Goal: Find specific page/section: Find specific page/section

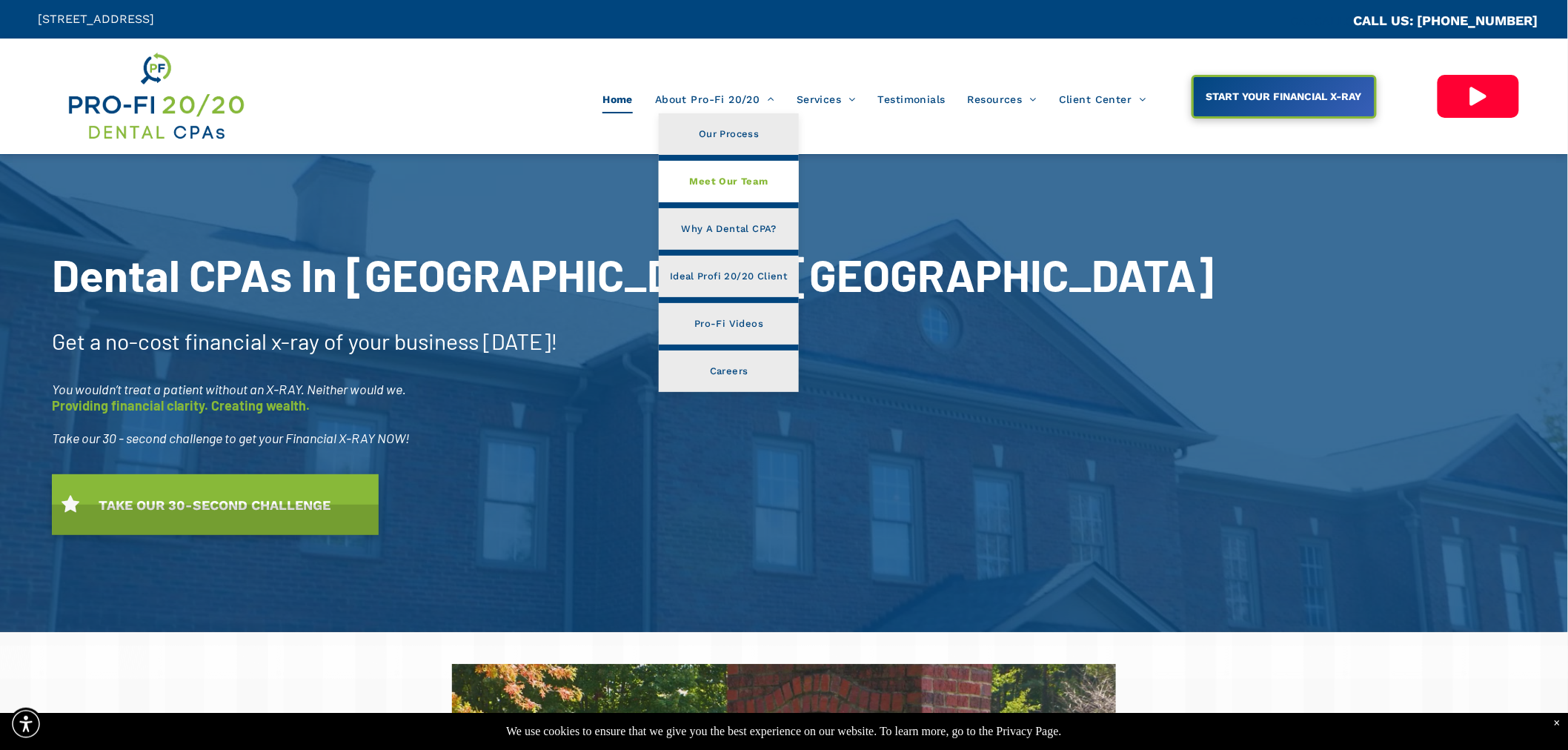
click at [737, 182] on span "Meet Our Team" at bounding box center [729, 181] width 79 height 19
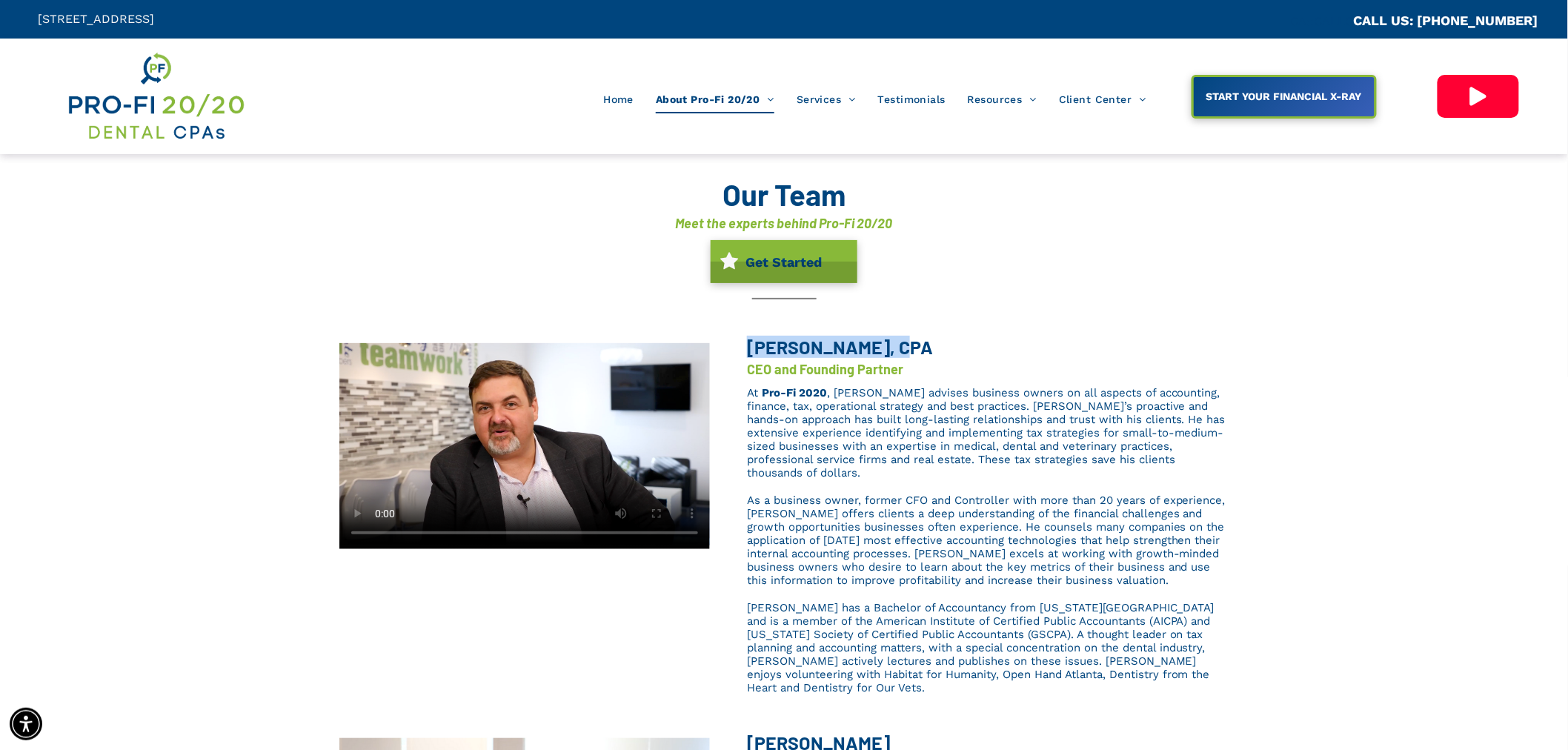
drag, startPoint x: 745, startPoint y: 348, endPoint x: 877, endPoint y: 348, distance: 132.0
click at [877, 348] on div "Brent L. Saunier, CPA CEO and Founding Partner At Pro-Fi 2020 , Brent advises b…" at bounding box center [969, 519] width 519 height 363
copy span "Brent L. Saunier"
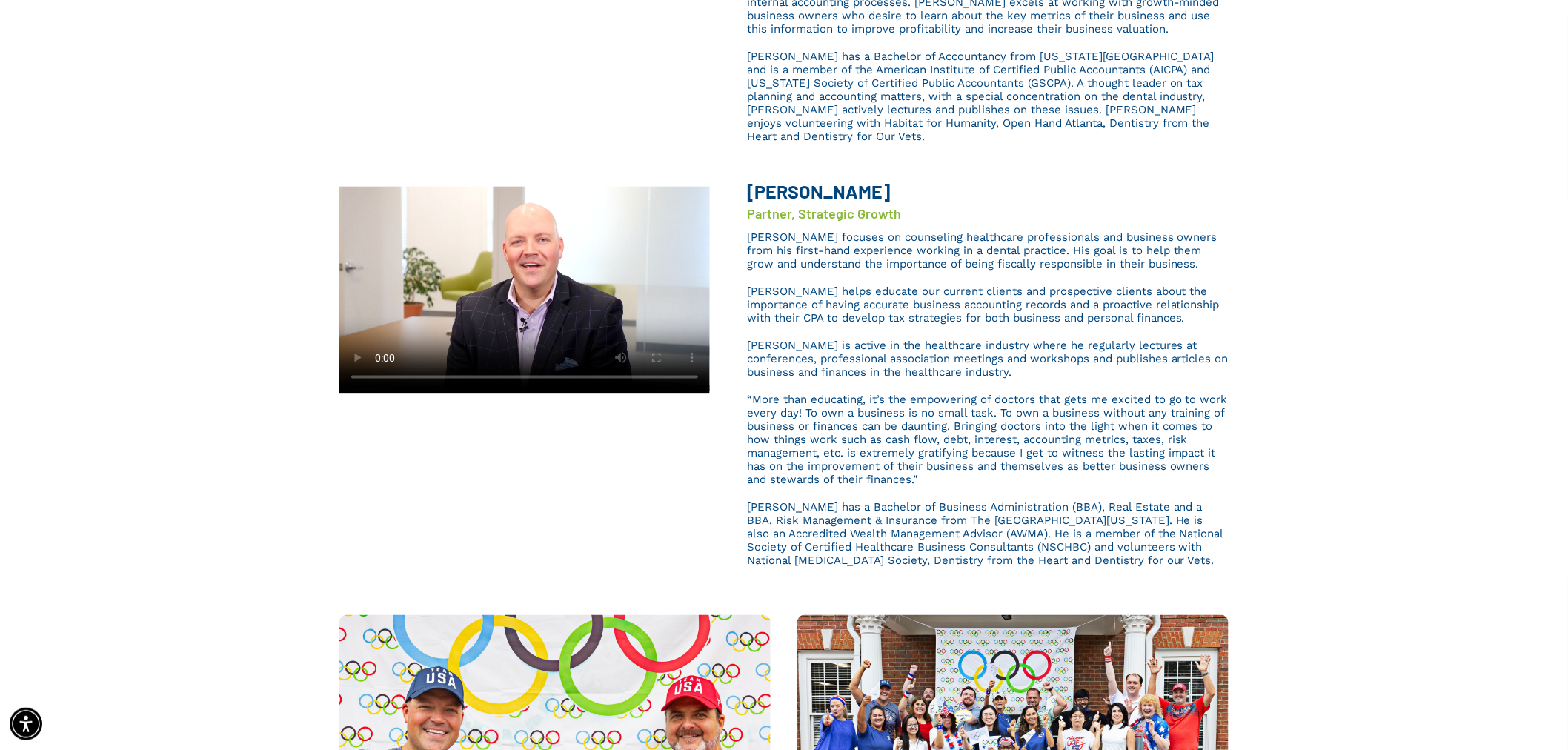
scroll to position [549, 0]
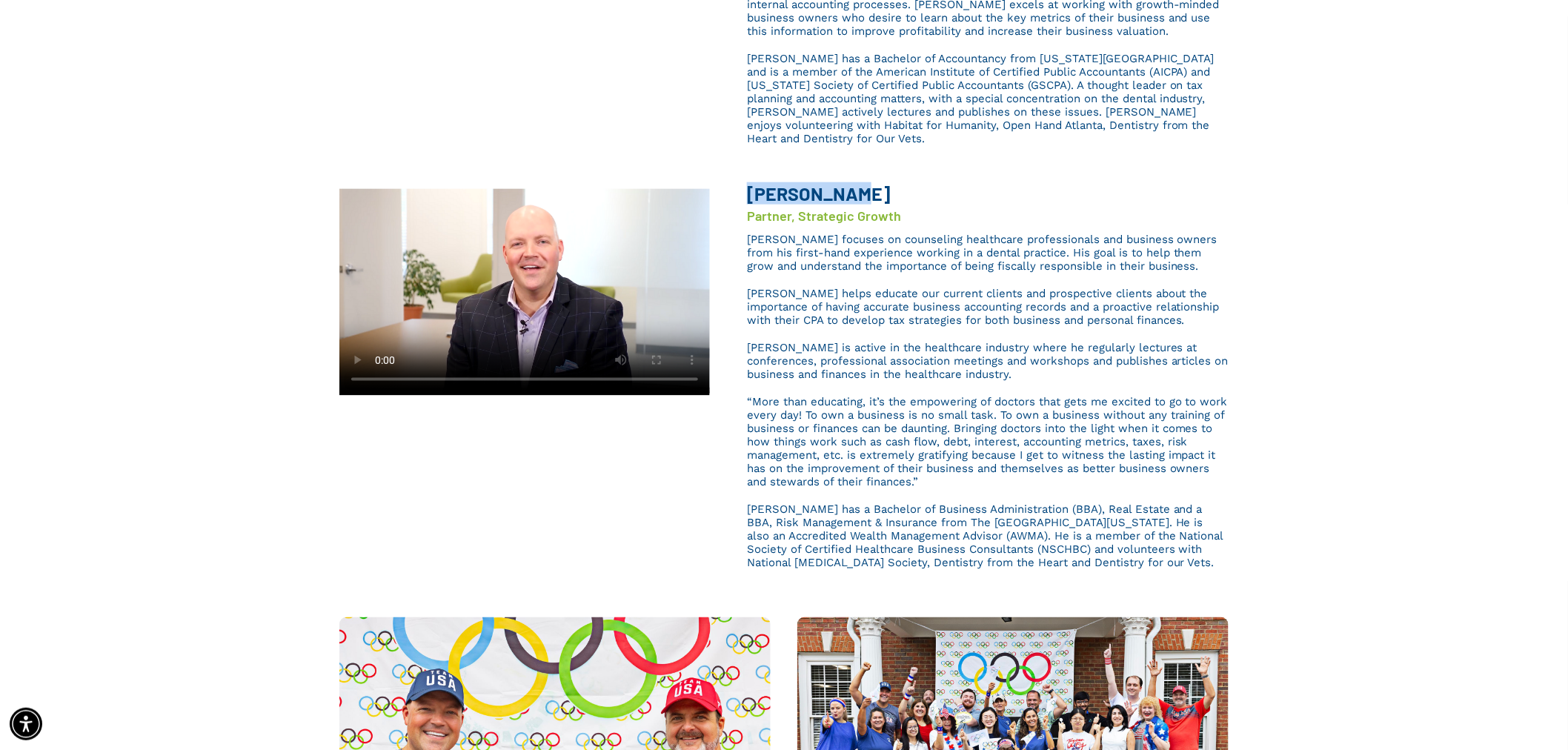
drag, startPoint x: 851, startPoint y: 160, endPoint x: 749, endPoint y: 158, distance: 102.0
click at [749, 181] on h3 "Chris Sands" at bounding box center [891, 194] width 289 height 25
copy b "Chris Sands"
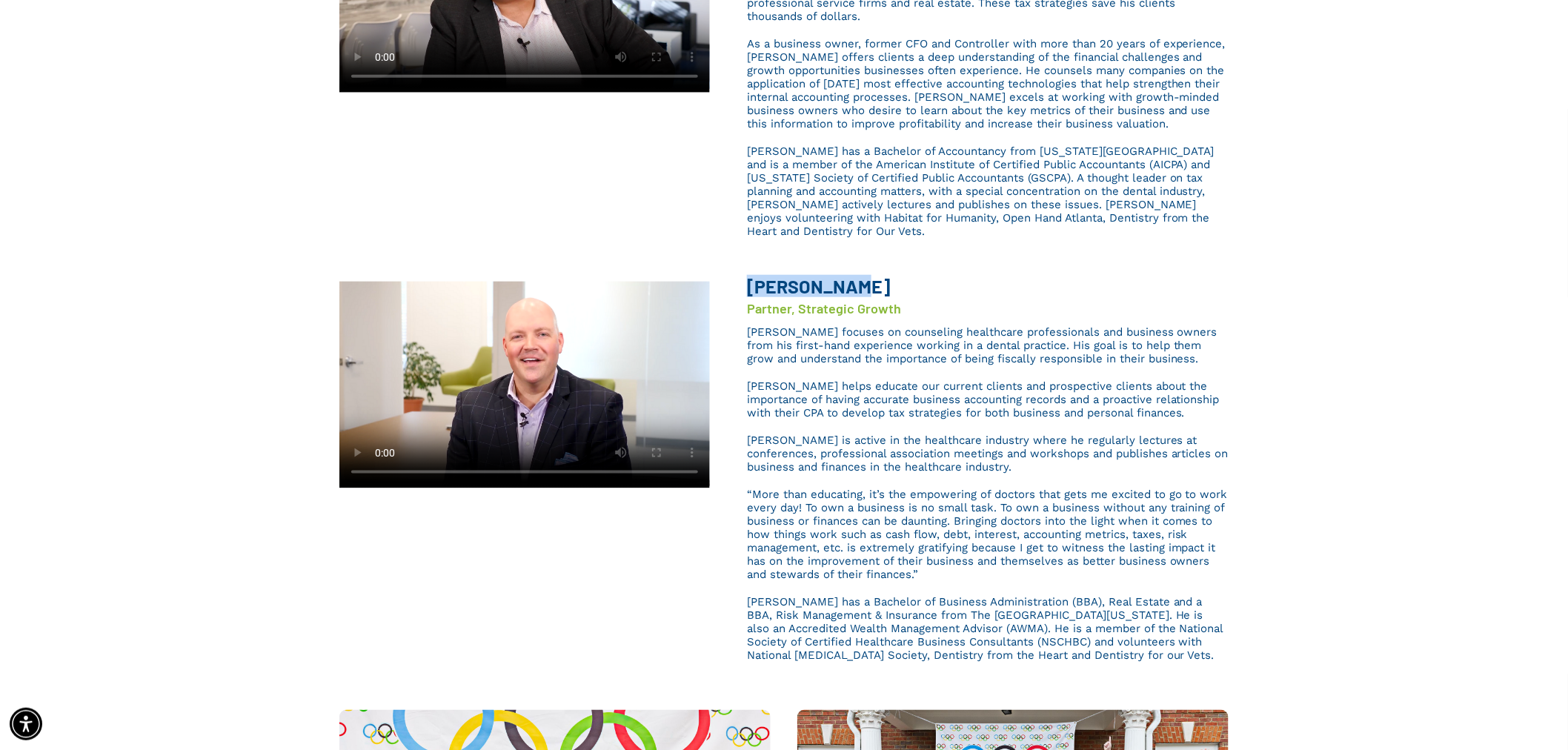
scroll to position [0, 0]
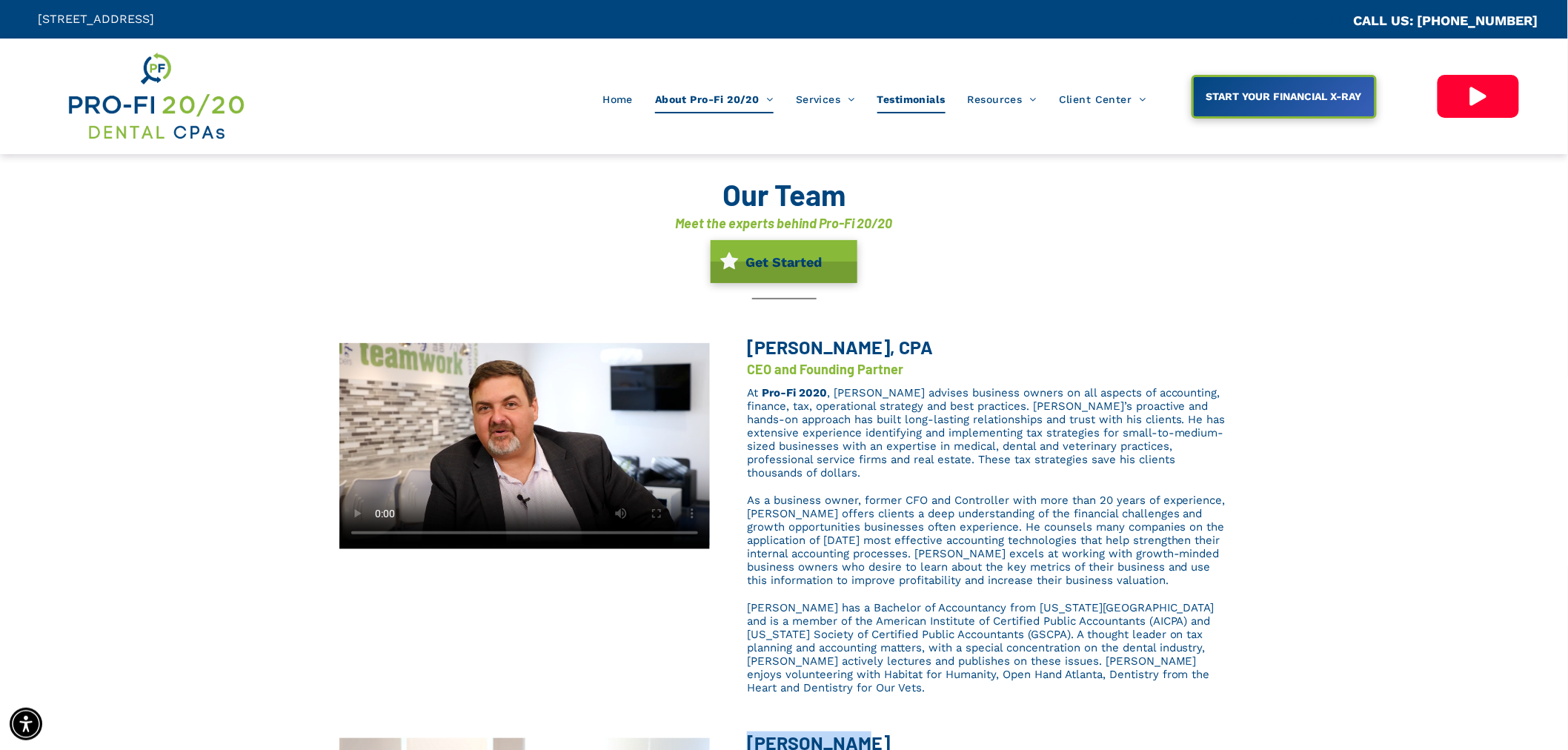
click at [913, 101] on span "Testimonials" at bounding box center [911, 99] width 68 height 28
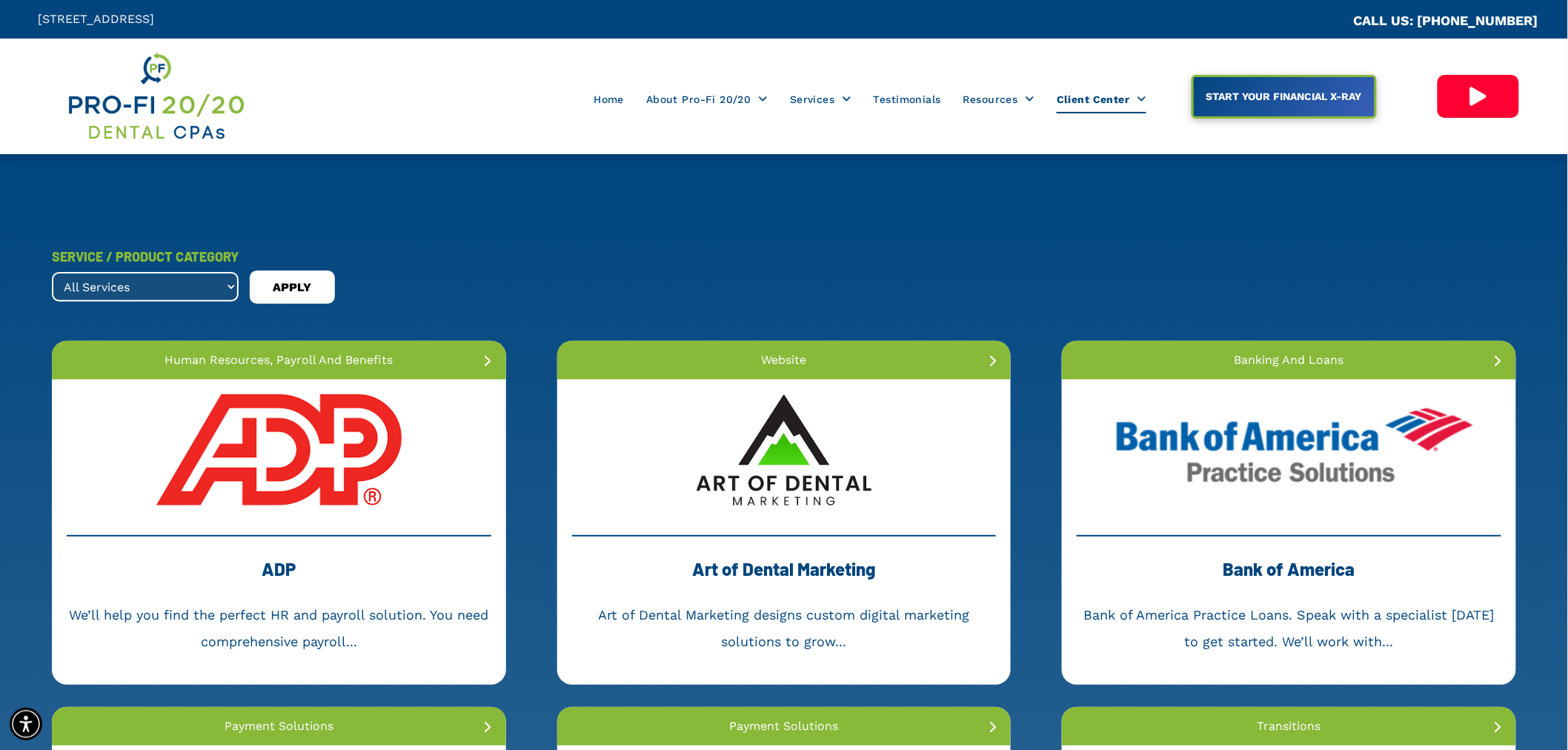
drag, startPoint x: 349, startPoint y: 2, endPoint x: 630, endPoint y: 241, distance: 368.9
click at [587, 257] on div "SERVICE / PRODUCT CATEGORY All Services banking and loans dental collections de…" at bounding box center [784, 273] width 1464 height 61
click at [183, 286] on select "All Services banking and loans dental collections dental membership forensic ac…" at bounding box center [145, 286] width 187 height 30
select select ".real-estate"
click at [52, 272] on select "All Services banking and loans dental collections dental membership forensic ac…" at bounding box center [145, 286] width 187 height 30
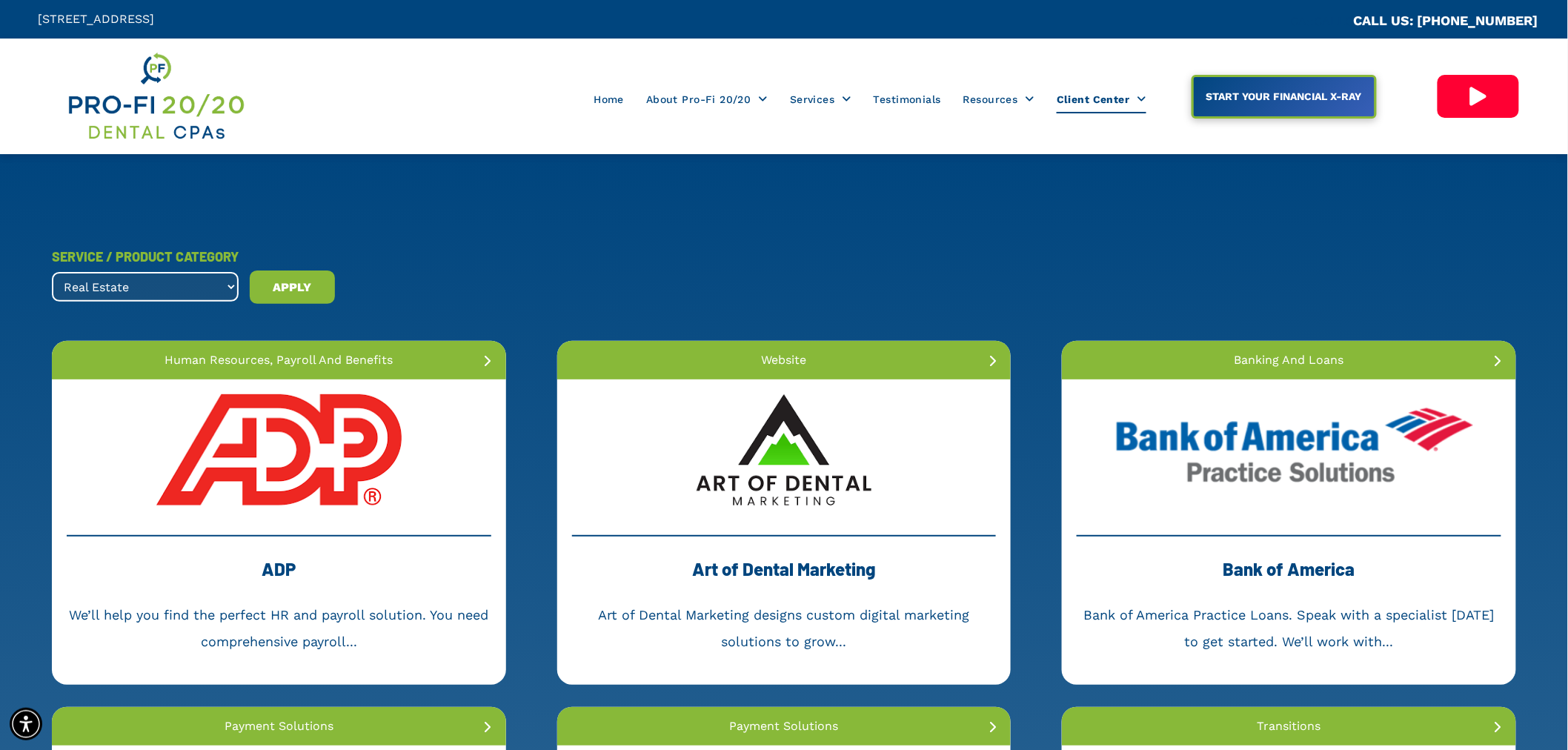
click at [304, 301] on div "APPLY" at bounding box center [292, 287] width 85 height 33
